Goal: Find specific page/section: Find specific page/section

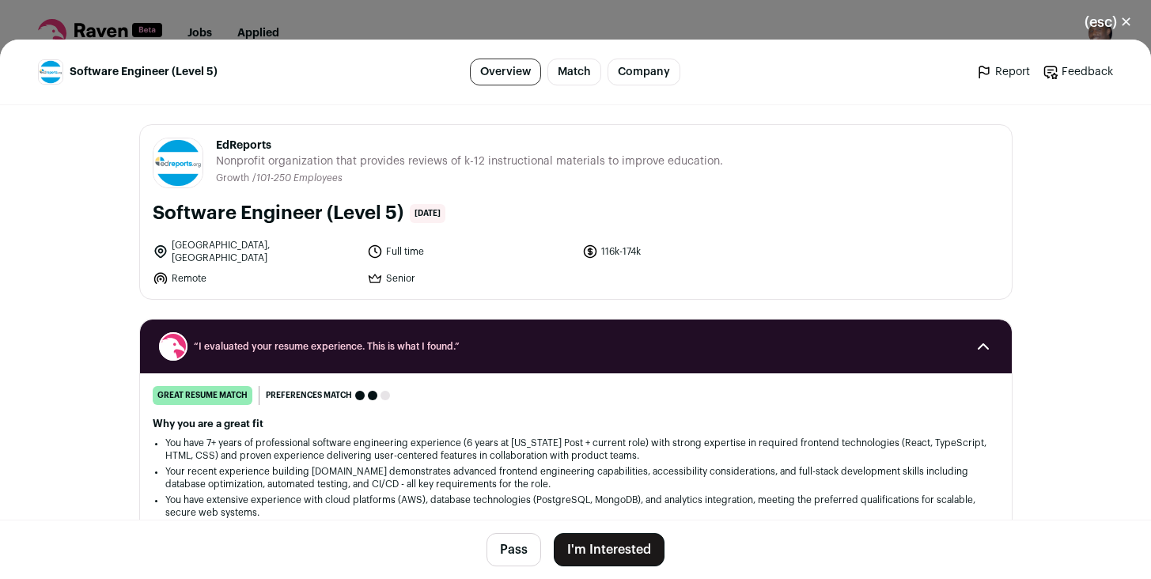
click at [1110, 24] on button "(esc) ✕" at bounding box center [1108, 22] width 85 height 35
